Goal: Information Seeking & Learning: Learn about a topic

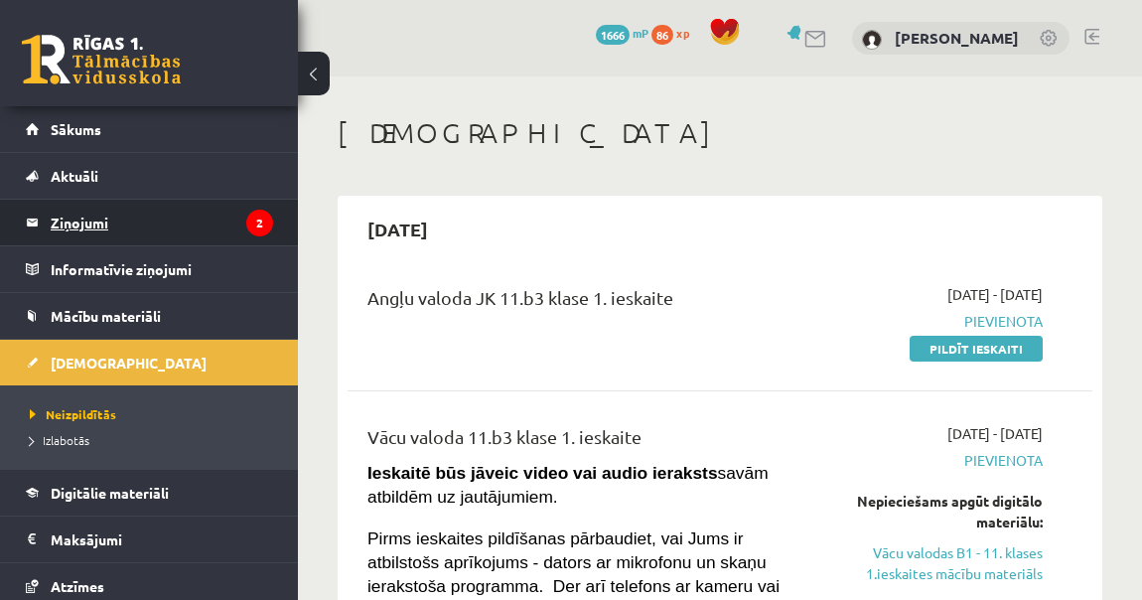
click at [146, 226] on legend "Ziņojumi 2" at bounding box center [162, 223] width 222 height 46
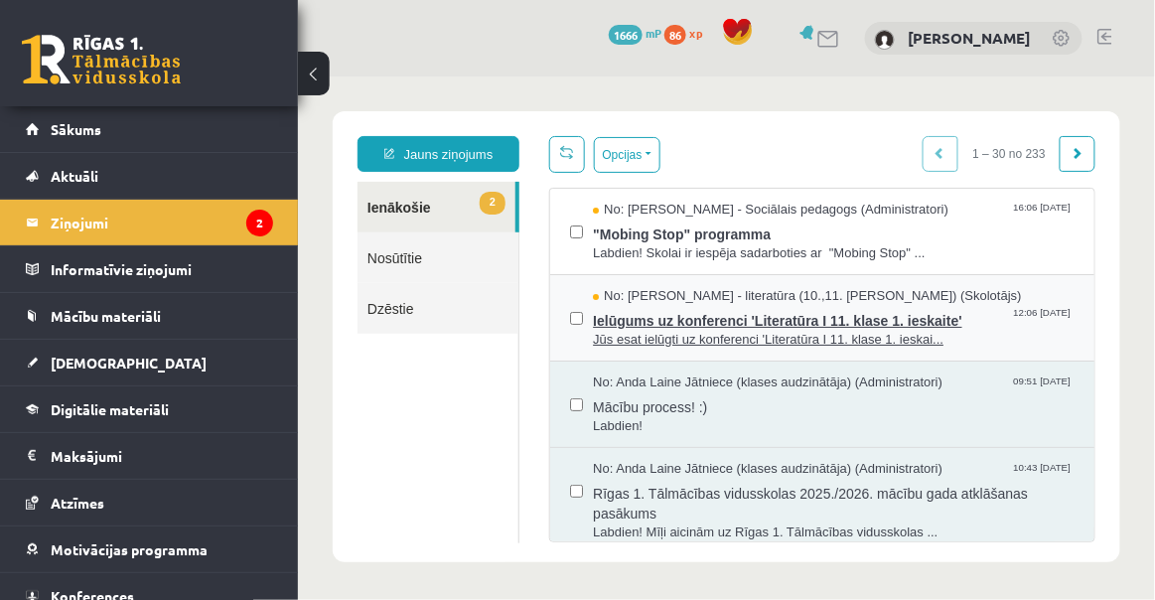
click at [694, 313] on span "Ielūgums uz konferenci 'Literatūra I 11. klase 1. ieskaite'" at bounding box center [833, 317] width 482 height 25
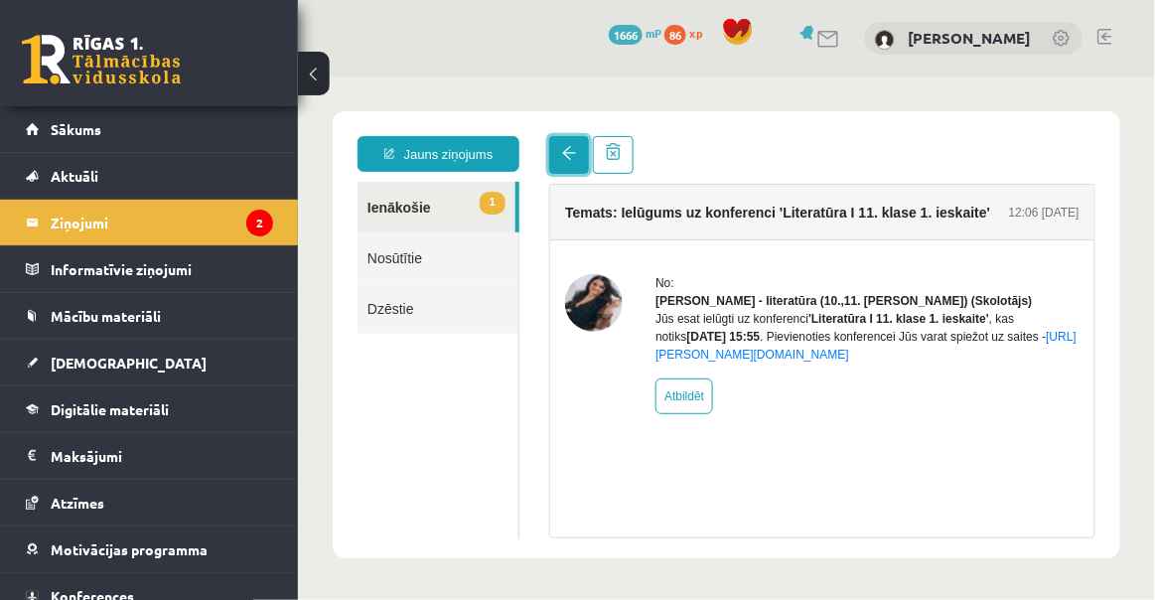
click at [565, 148] on span at bounding box center [568, 152] width 14 height 14
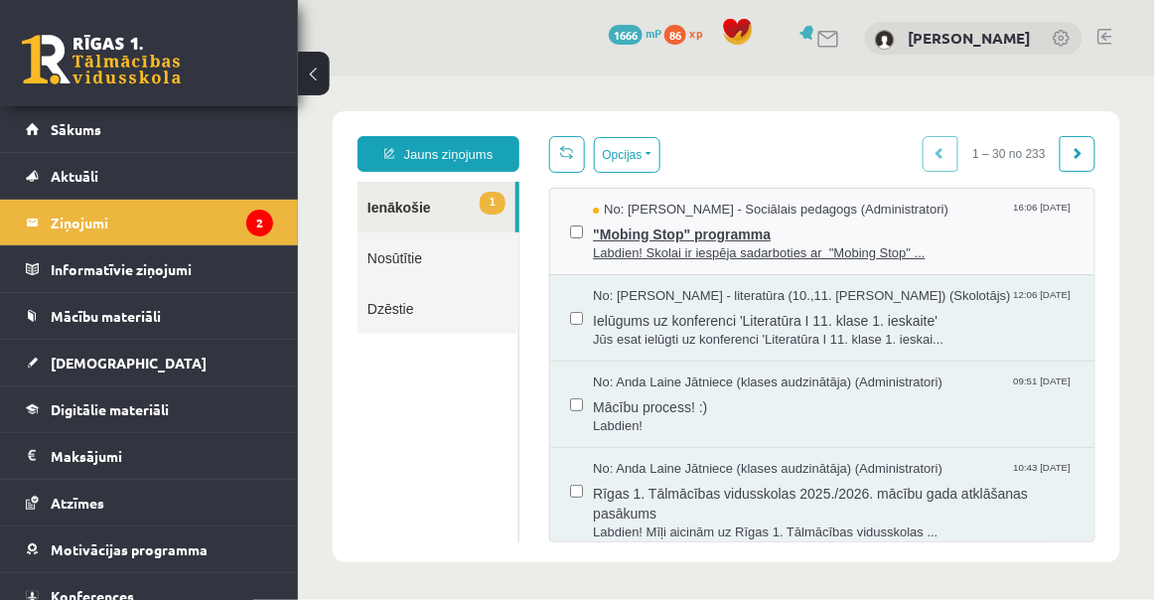
click at [642, 222] on span ""Mobing Stop" programma" at bounding box center [833, 230] width 482 height 25
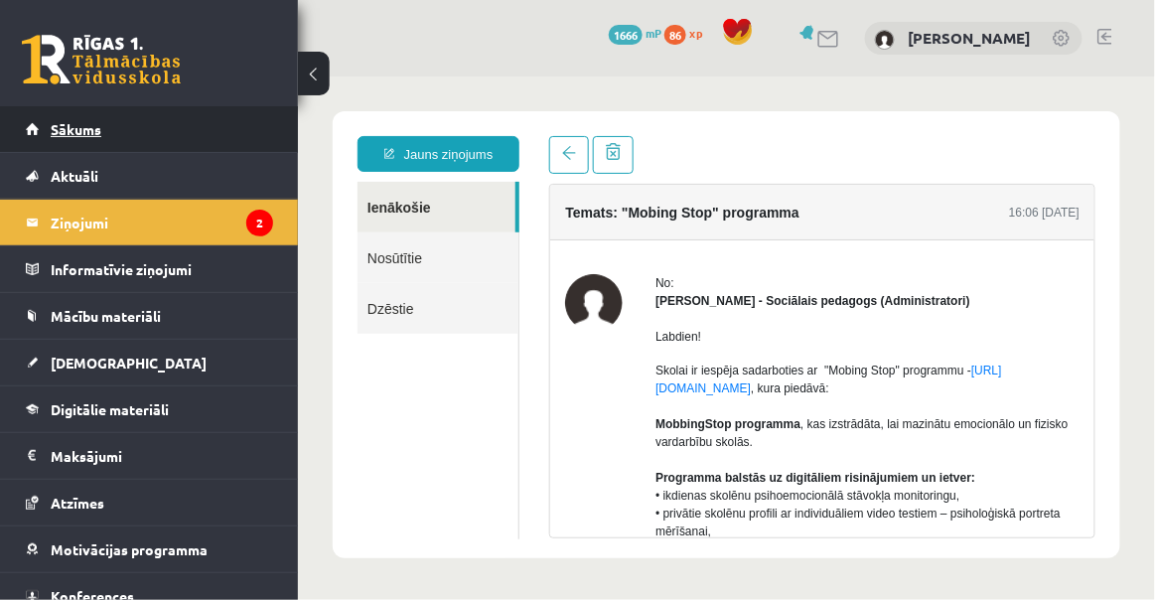
click at [62, 119] on link "Sākums" at bounding box center [149, 129] width 247 height 46
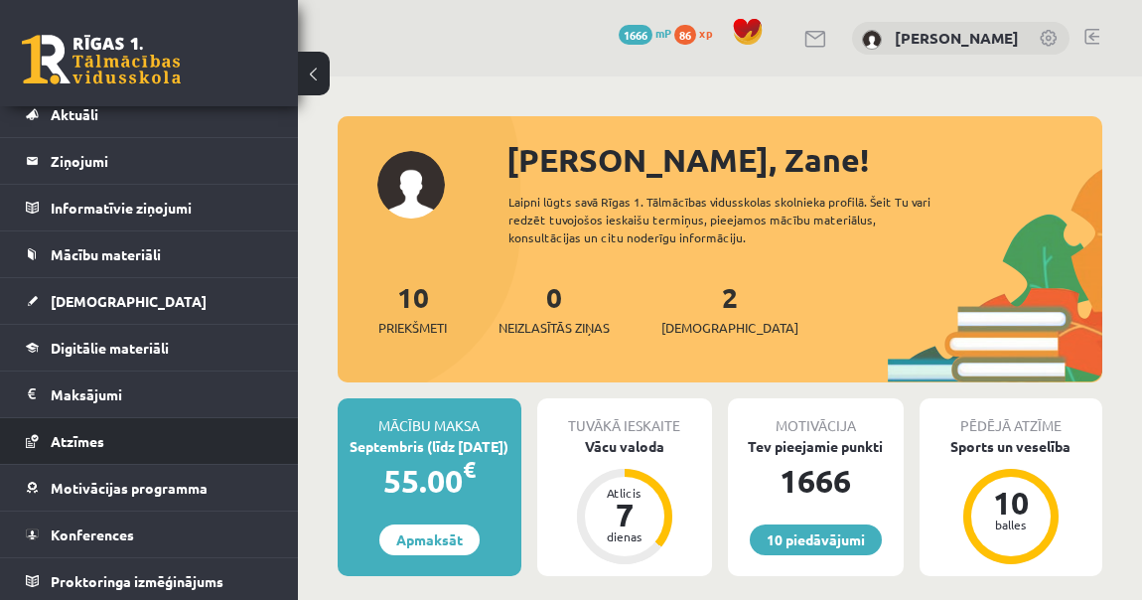
scroll to position [64, 0]
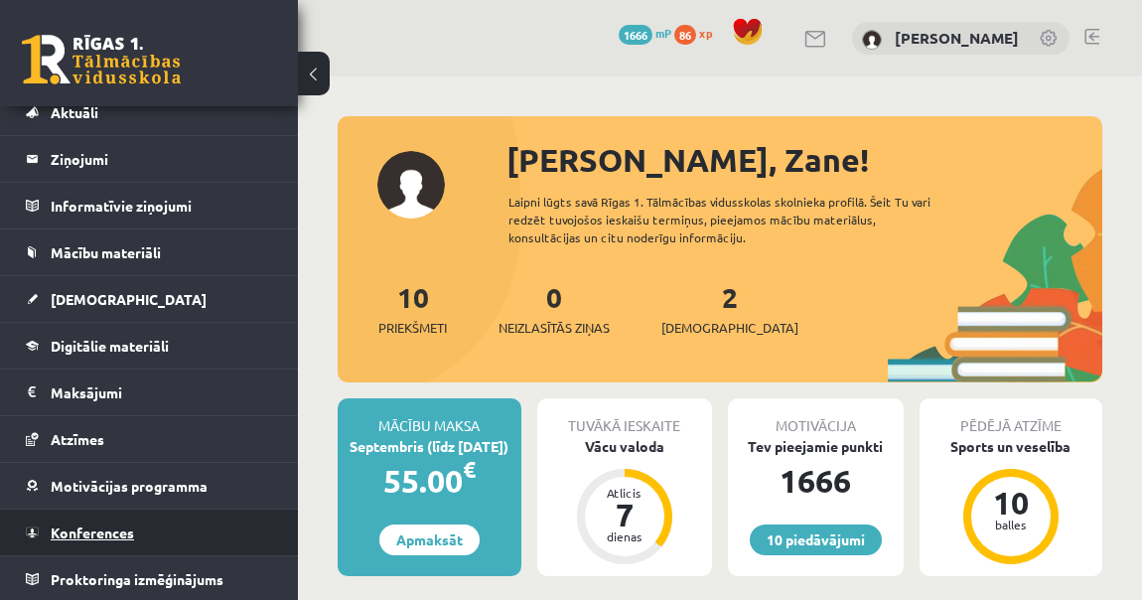
click at [144, 531] on link "Konferences" at bounding box center [149, 532] width 247 height 46
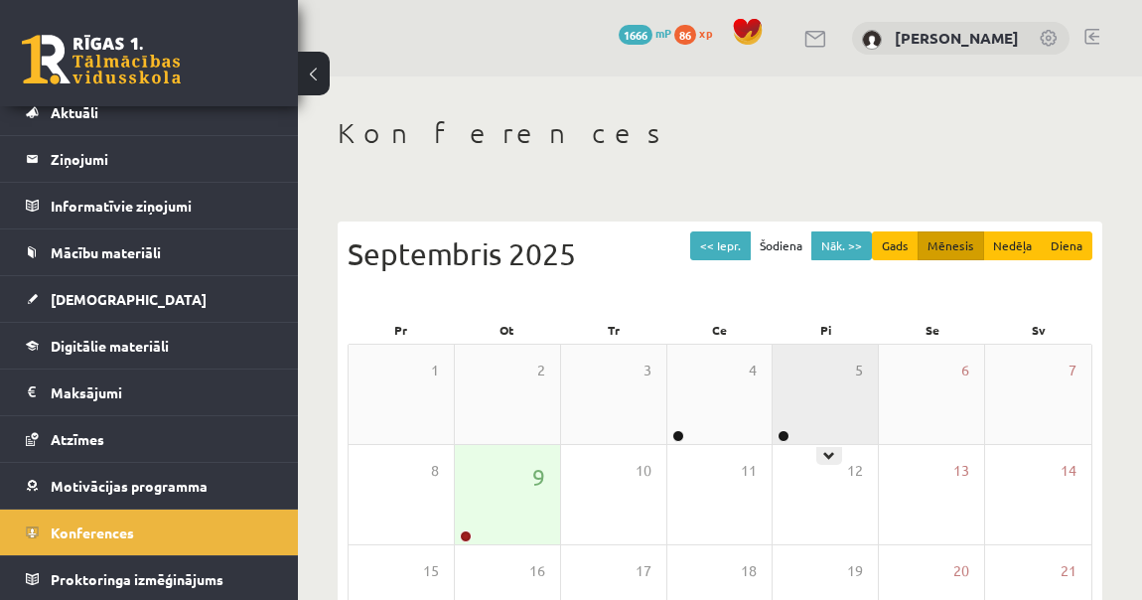
click at [818, 427] on div "5" at bounding box center [825, 394] width 105 height 99
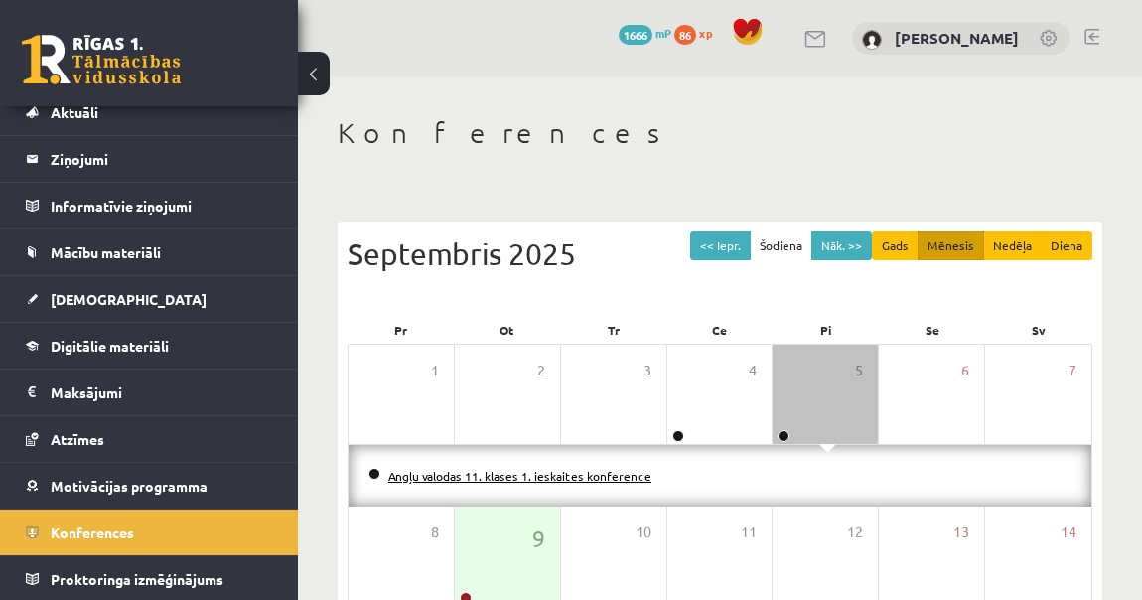
click at [579, 480] on link "Angļu valodas 11. klases 1. ieskaites konference" at bounding box center [519, 476] width 263 height 16
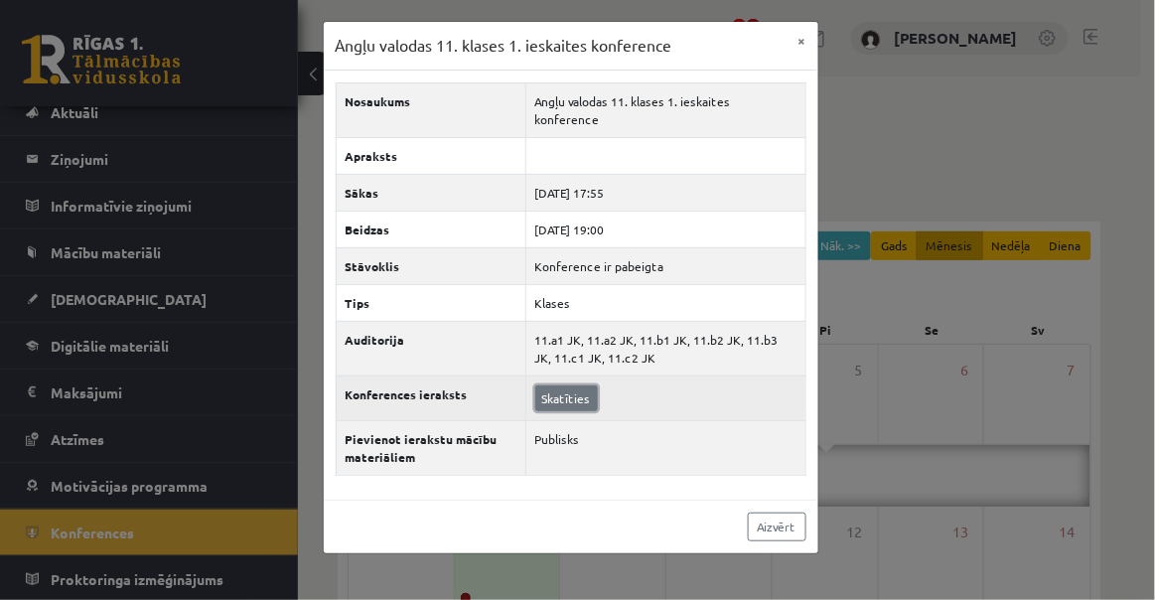
click at [589, 385] on link "Skatīties" at bounding box center [566, 398] width 63 height 26
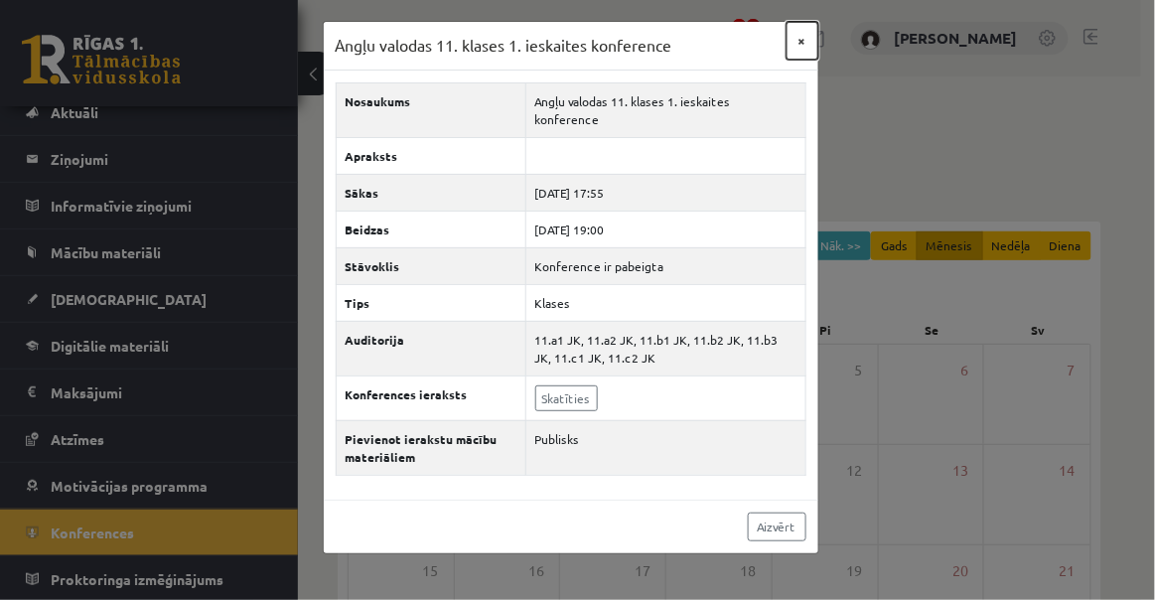
click at [802, 38] on button "×" at bounding box center [802, 41] width 32 height 38
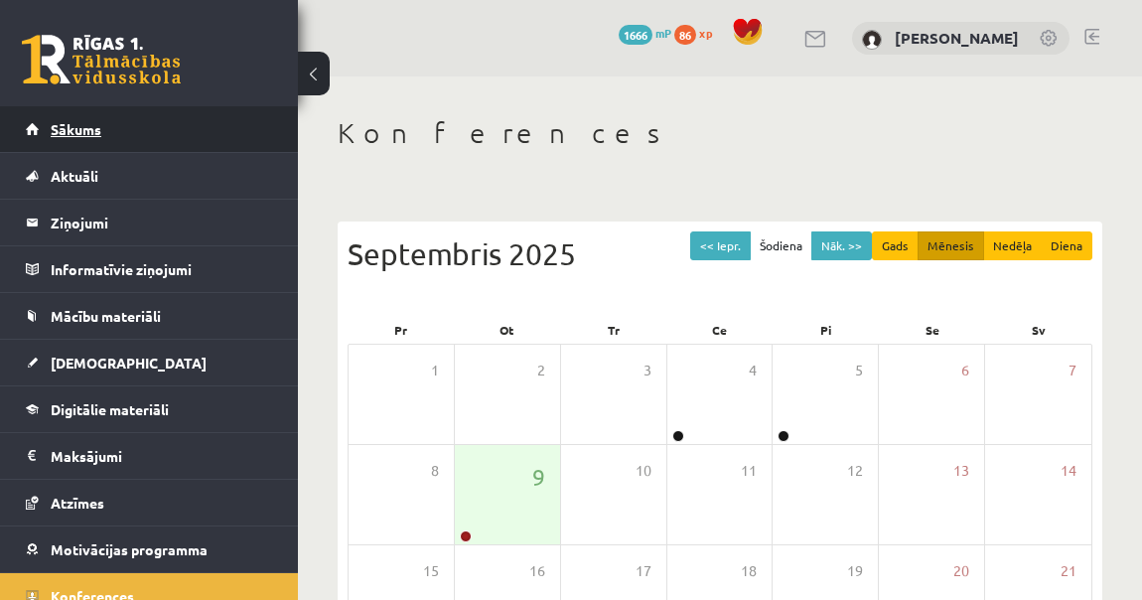
click at [106, 136] on link "Sākums" at bounding box center [149, 129] width 247 height 46
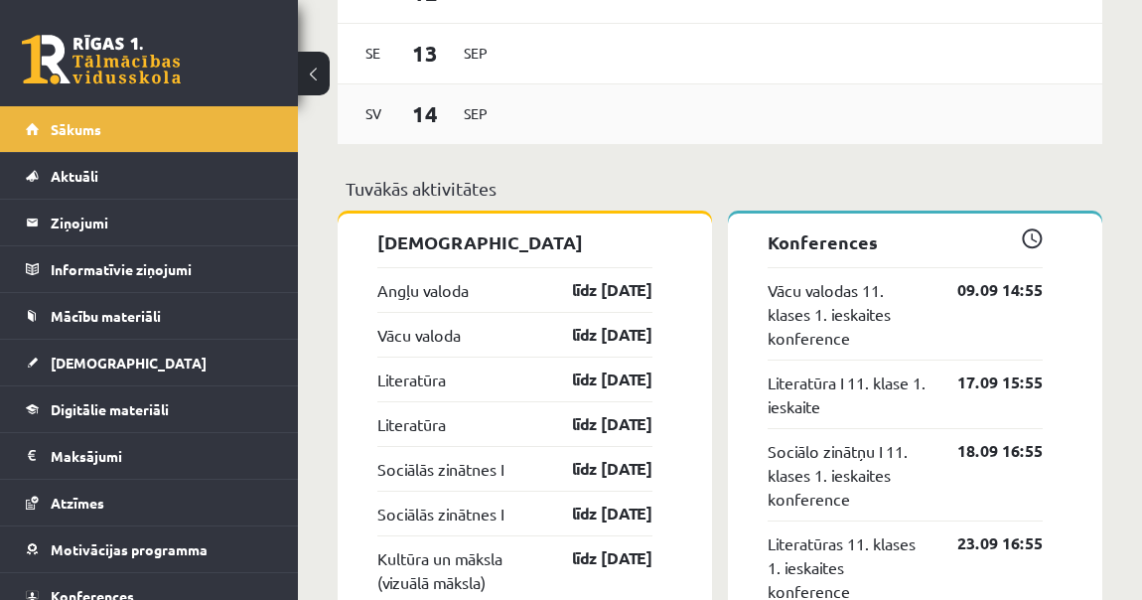
scroll to position [1534, 0]
